Goal: Unclear: Unclear

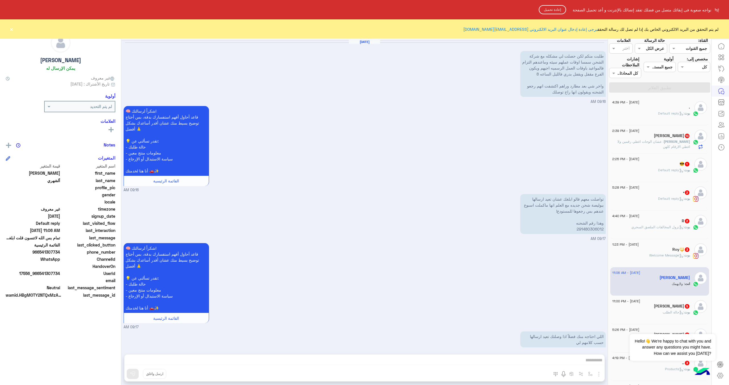
scroll to position [1086, 0]
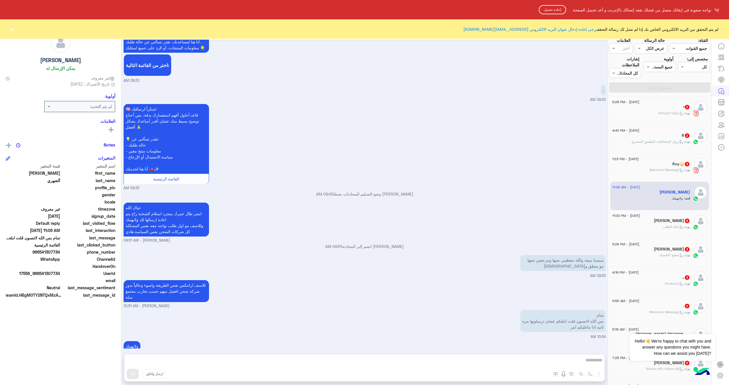
click at [553, 10] on button "إعادة تحميل" at bounding box center [552, 9] width 27 height 9
